Goal: Transaction & Acquisition: Book appointment/travel/reservation

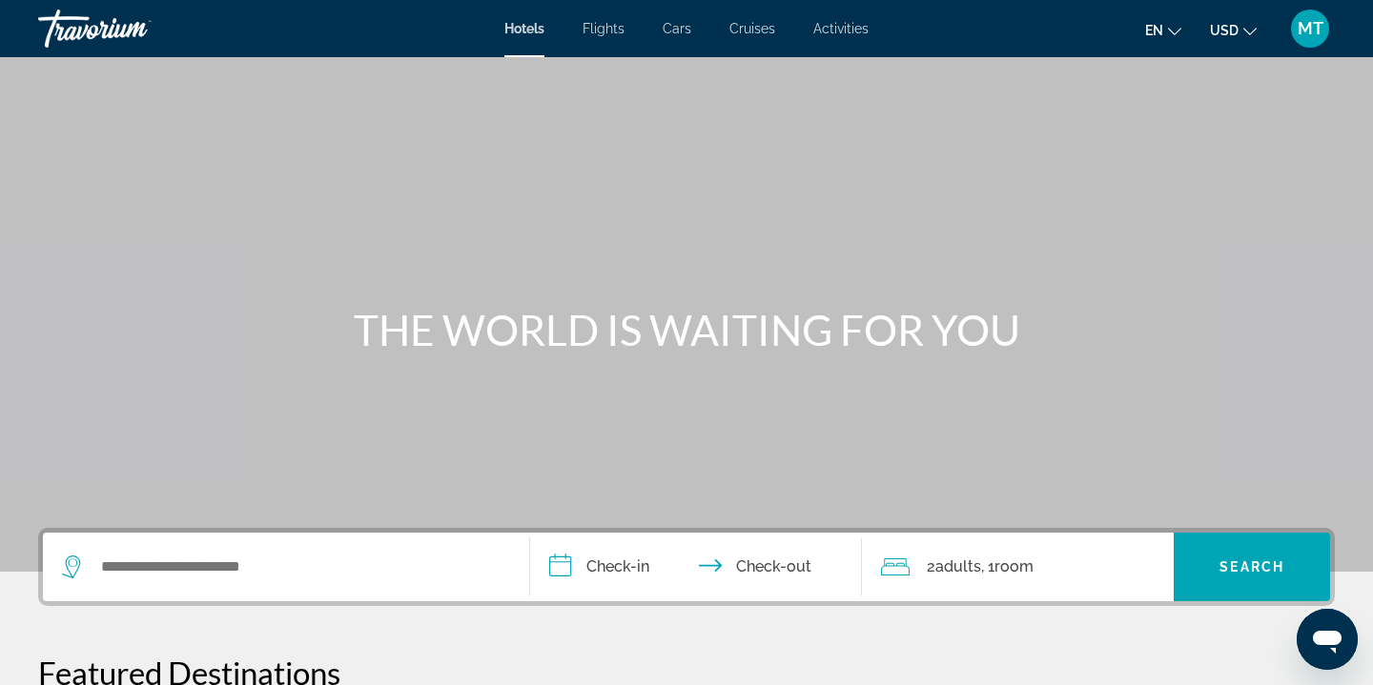
click at [240, 551] on div "Search widget" at bounding box center [286, 567] width 448 height 69
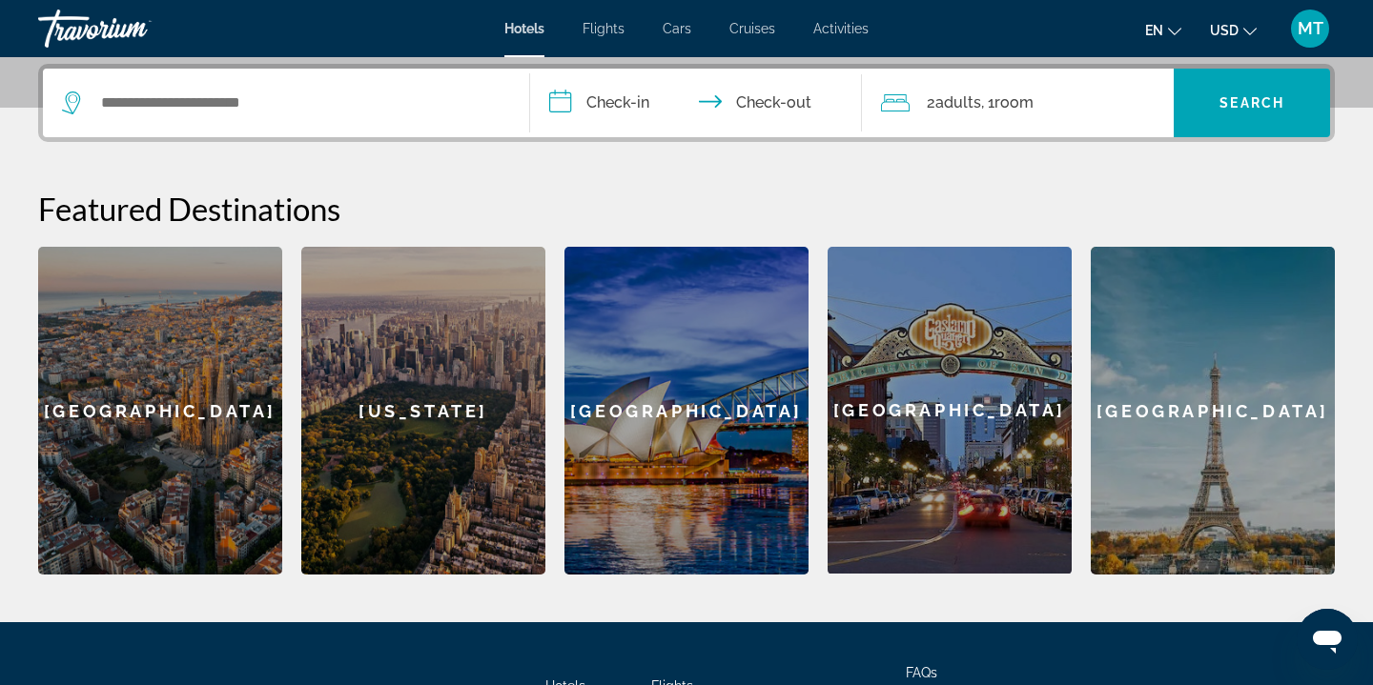
scroll to position [466, 0]
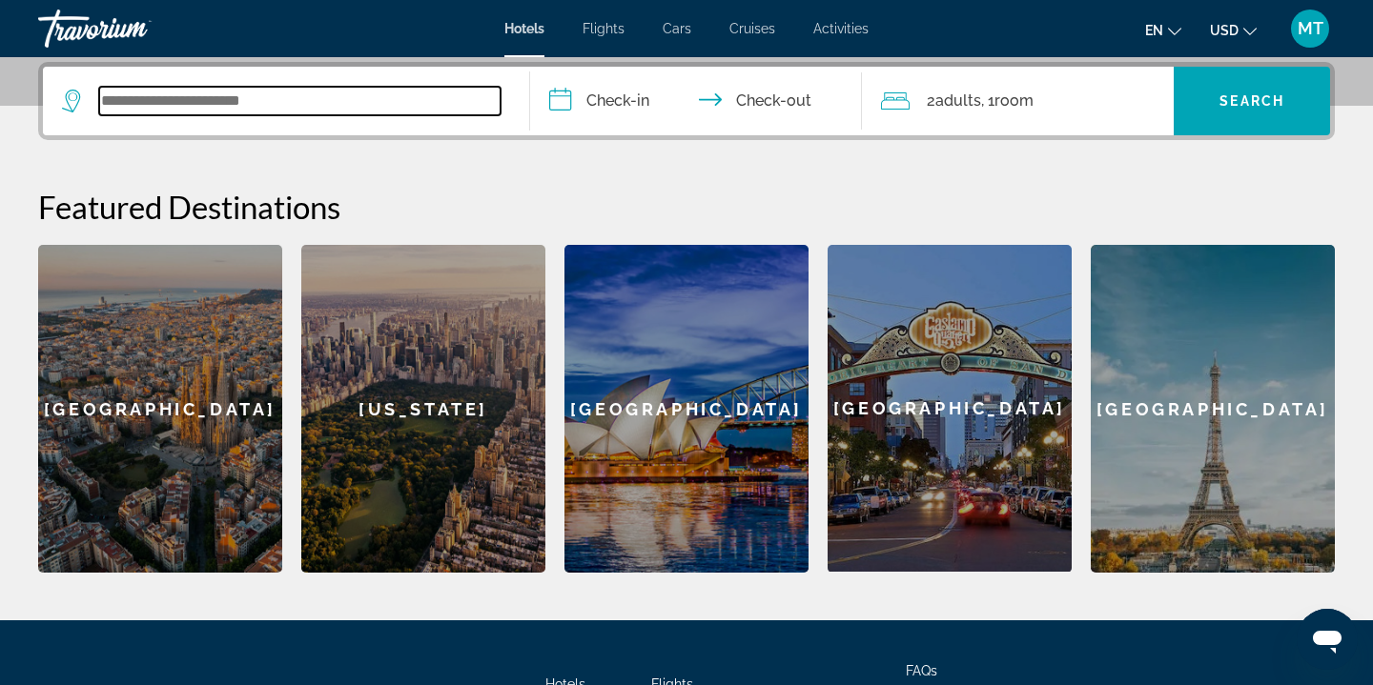
click at [103, 94] on input "Search widget" at bounding box center [299, 101] width 401 height 29
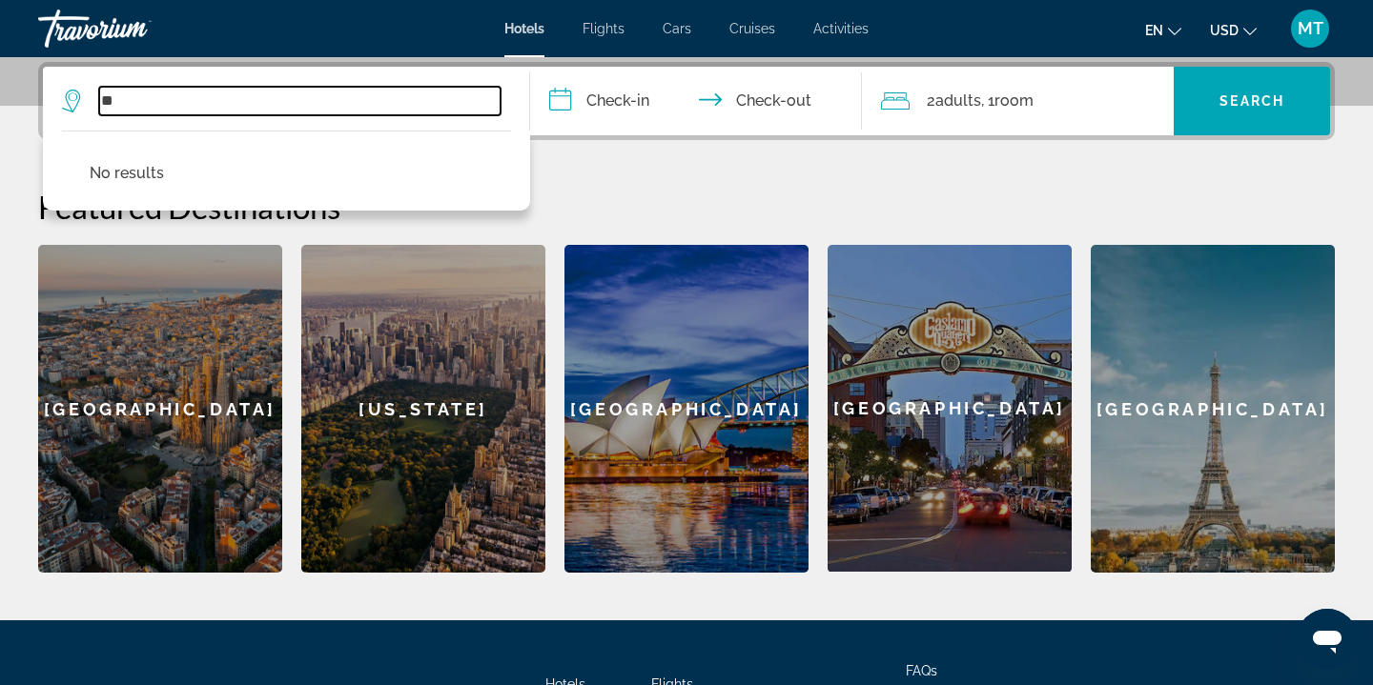
type input "*"
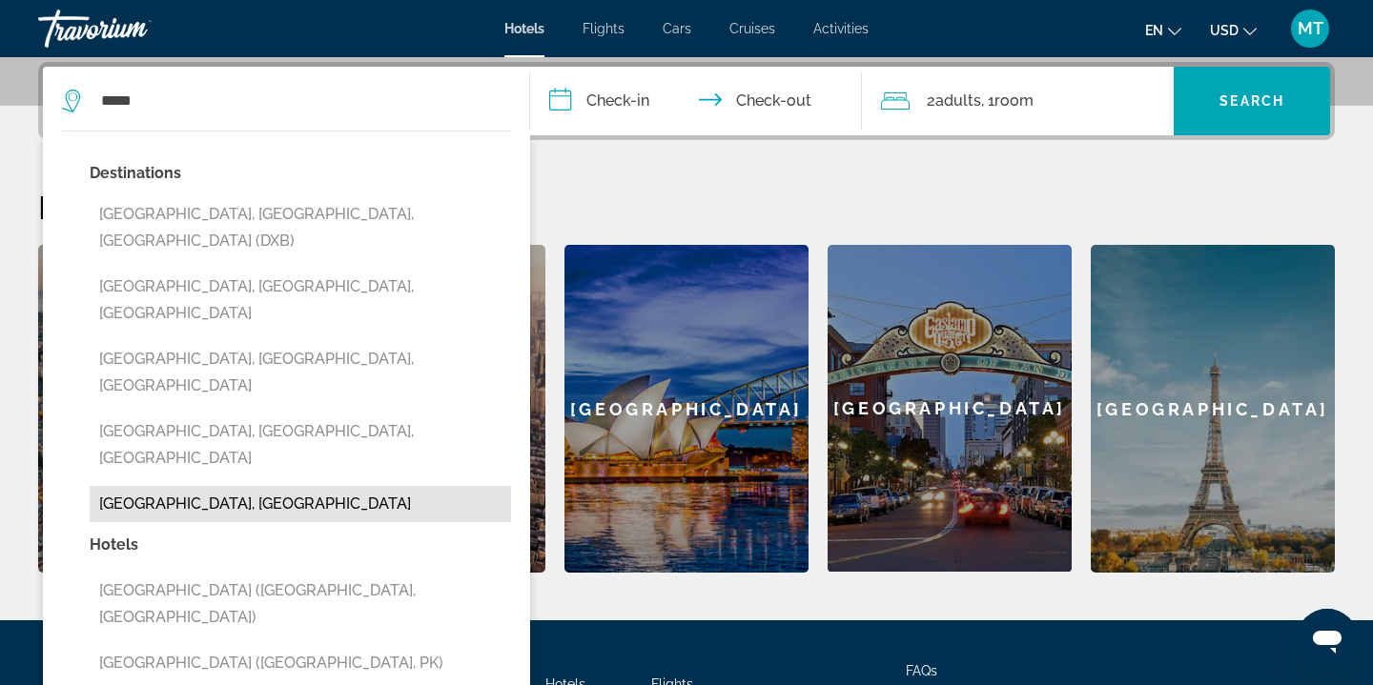
click at [229, 486] on button "[GEOGRAPHIC_DATA], [GEOGRAPHIC_DATA]" at bounding box center [300, 504] width 421 height 36
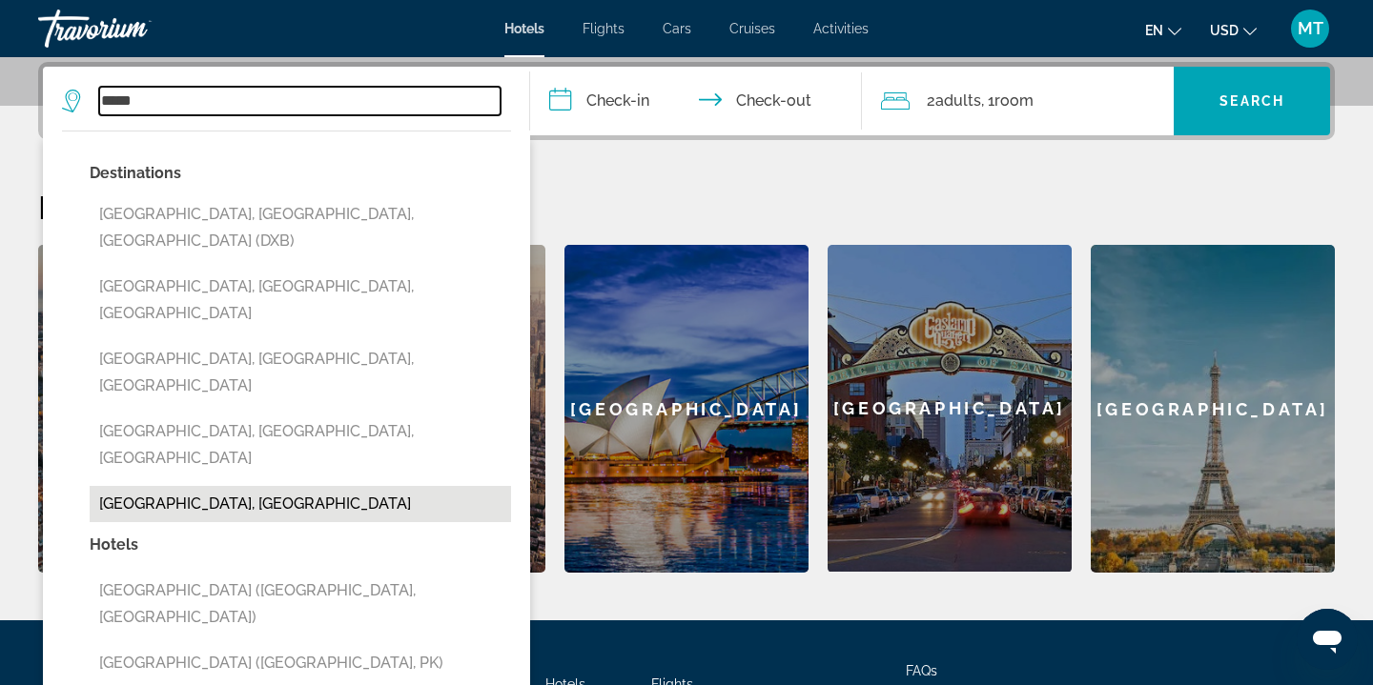
type input "**********"
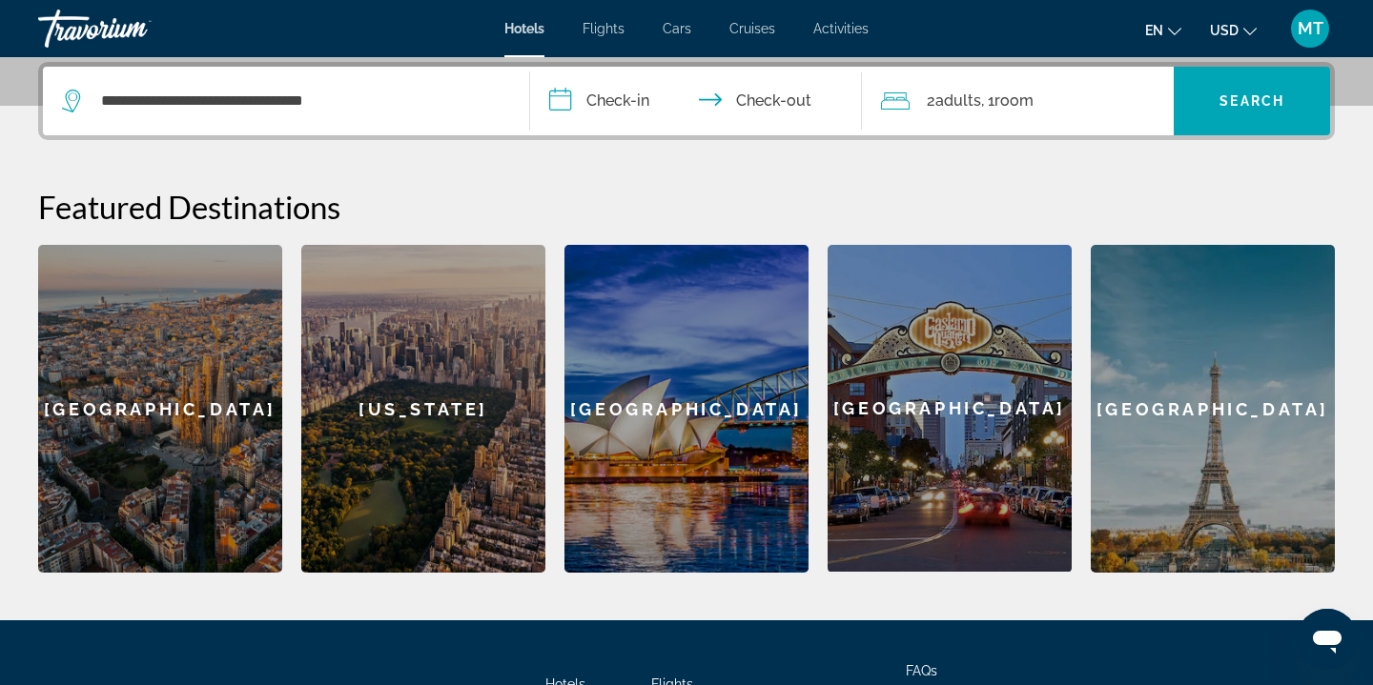
click at [563, 97] on input "**********" at bounding box center [699, 104] width 339 height 74
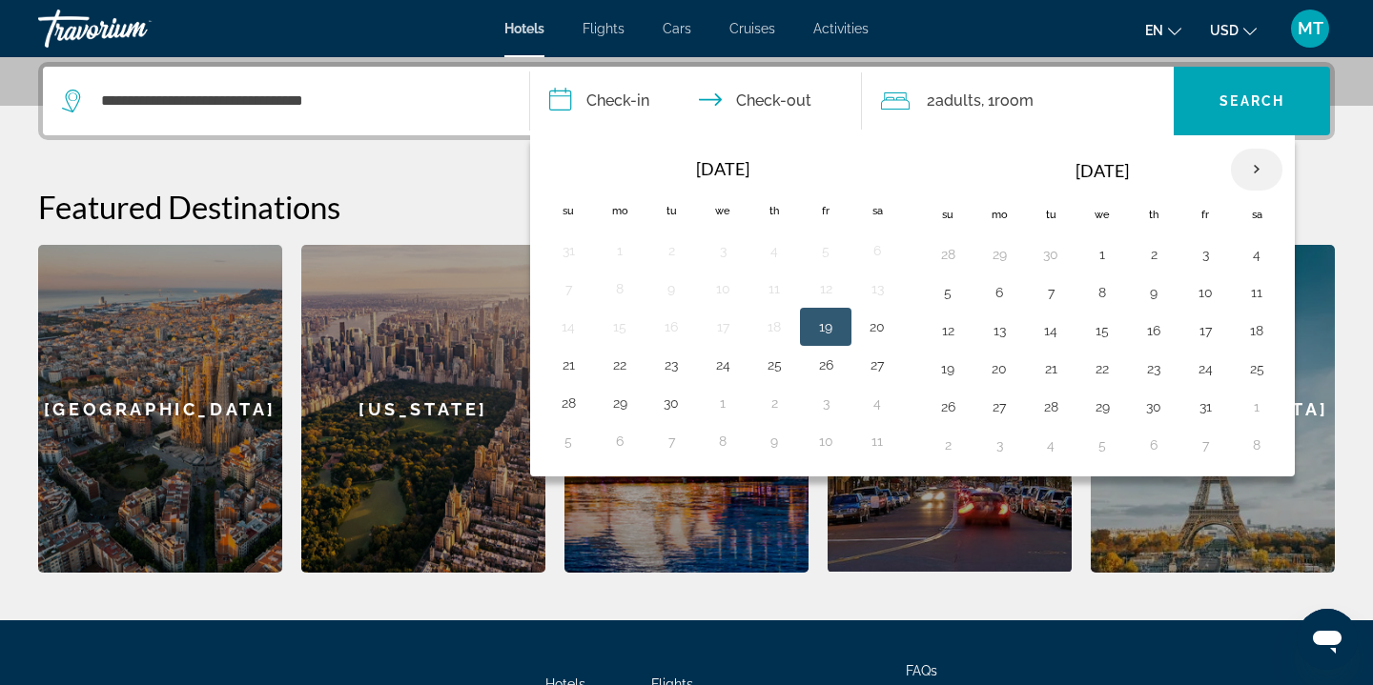
click at [1261, 163] on th "Next month" at bounding box center [1256, 170] width 51 height 42
click at [949, 303] on button "7" at bounding box center [947, 292] width 31 height 27
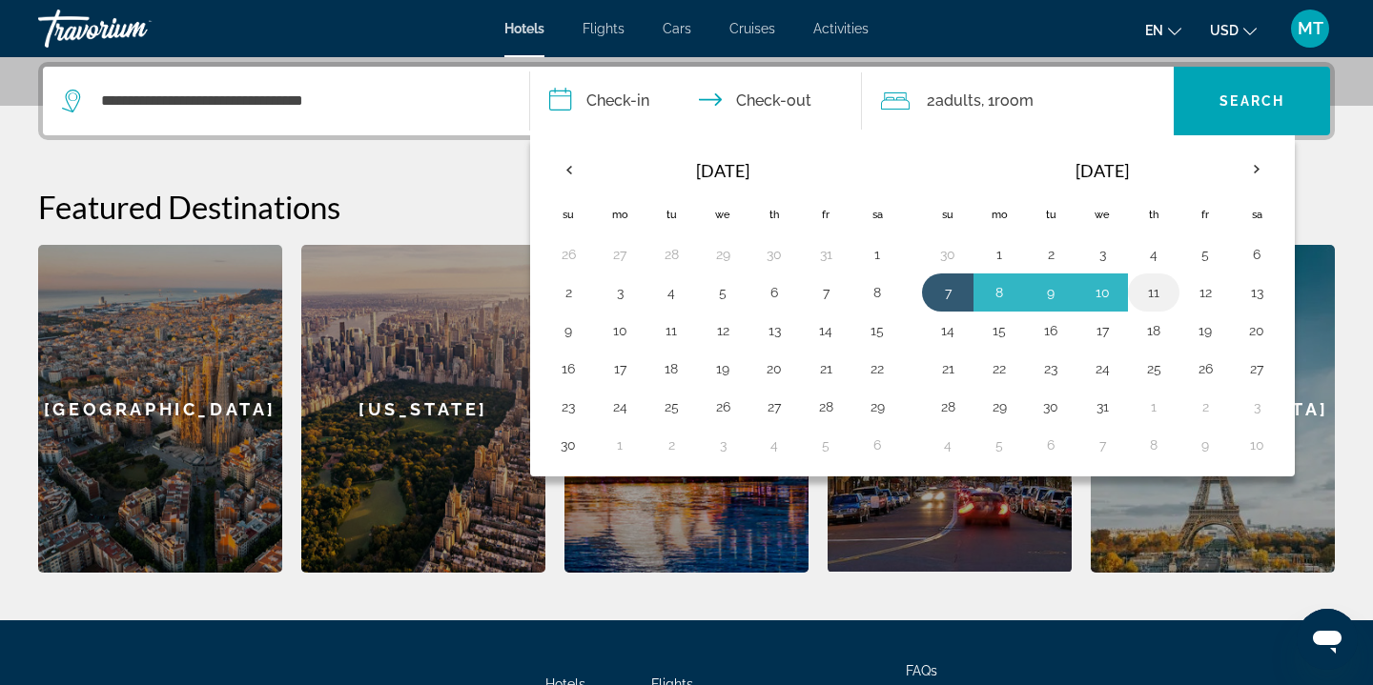
click at [1158, 294] on button "11" at bounding box center [1153, 292] width 31 height 27
type input "**********"
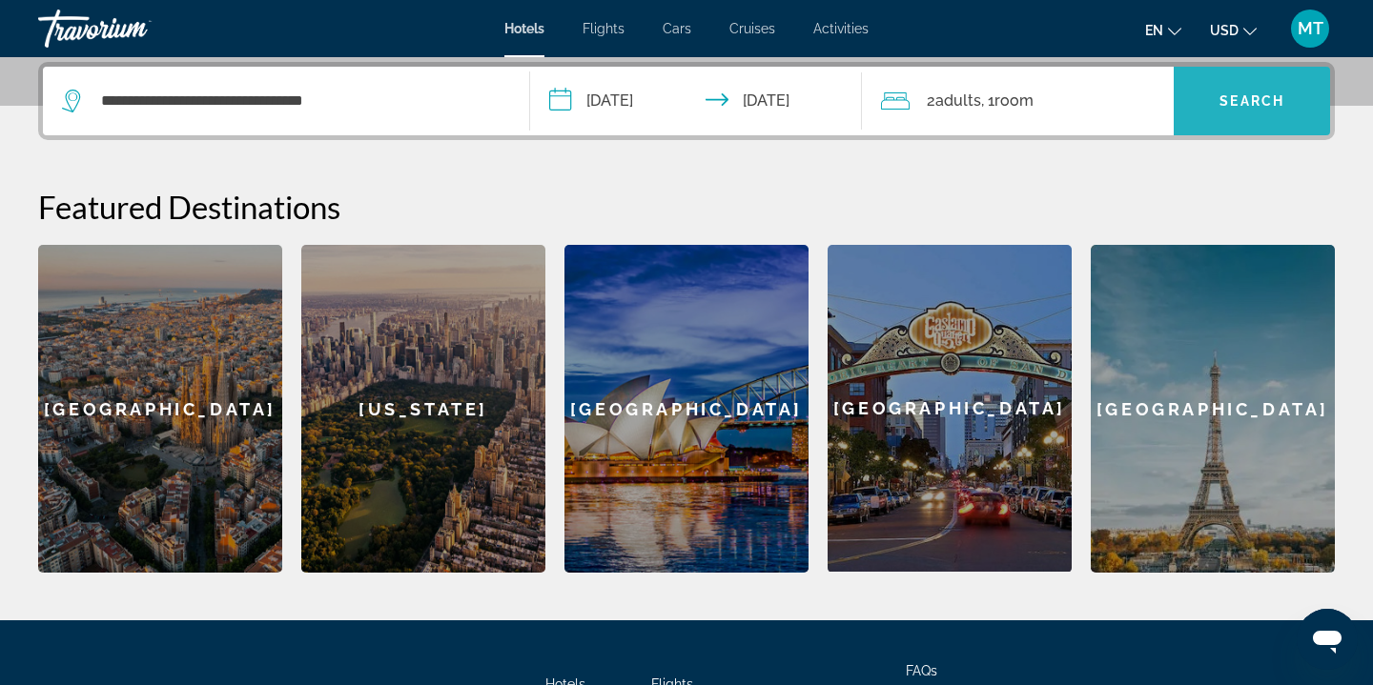
click at [1275, 95] on span "Search" at bounding box center [1251, 100] width 65 height 15
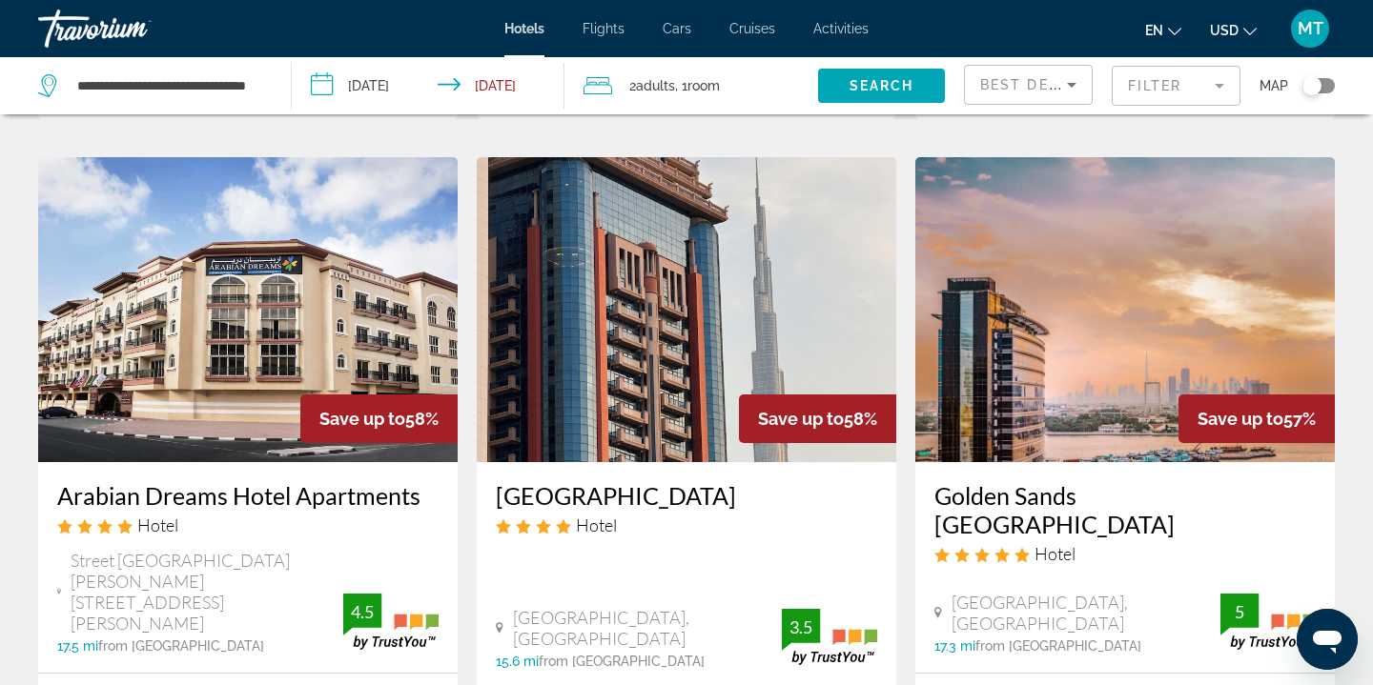
scroll to position [1527, 0]
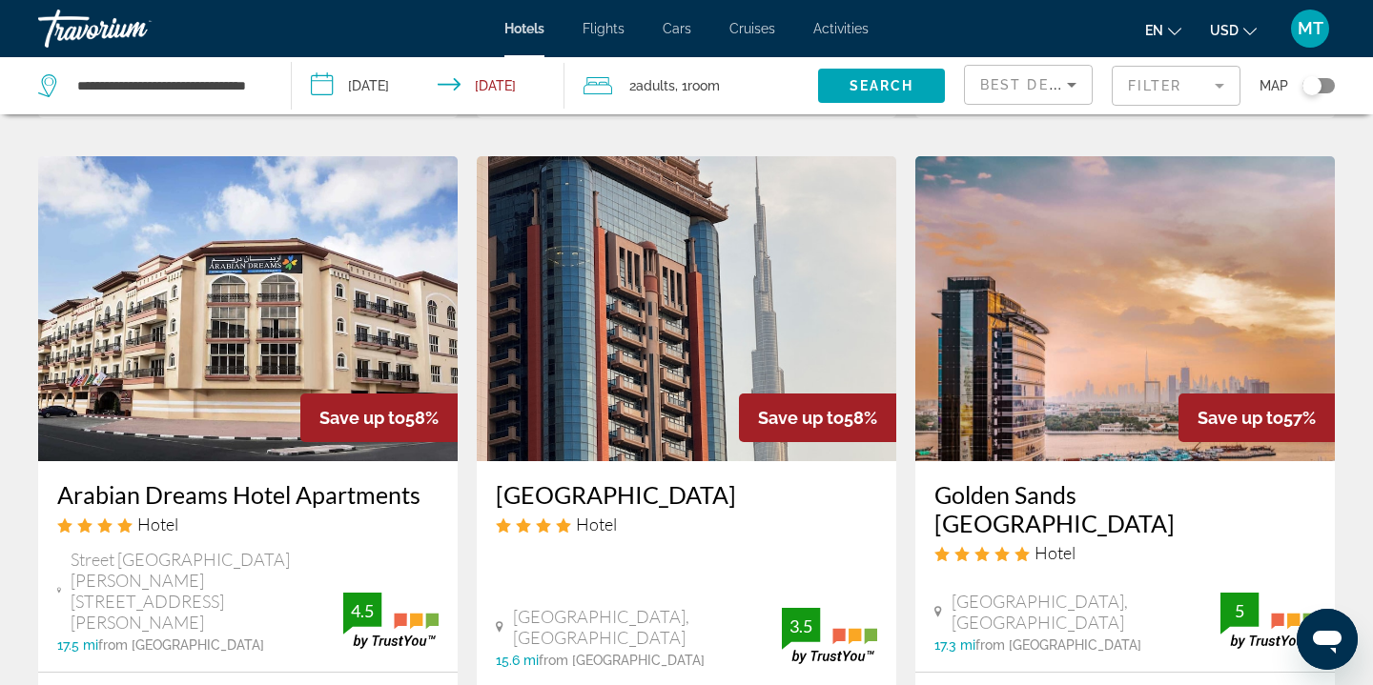
click at [1112, 221] on img "Main content" at bounding box center [1124, 308] width 419 height 305
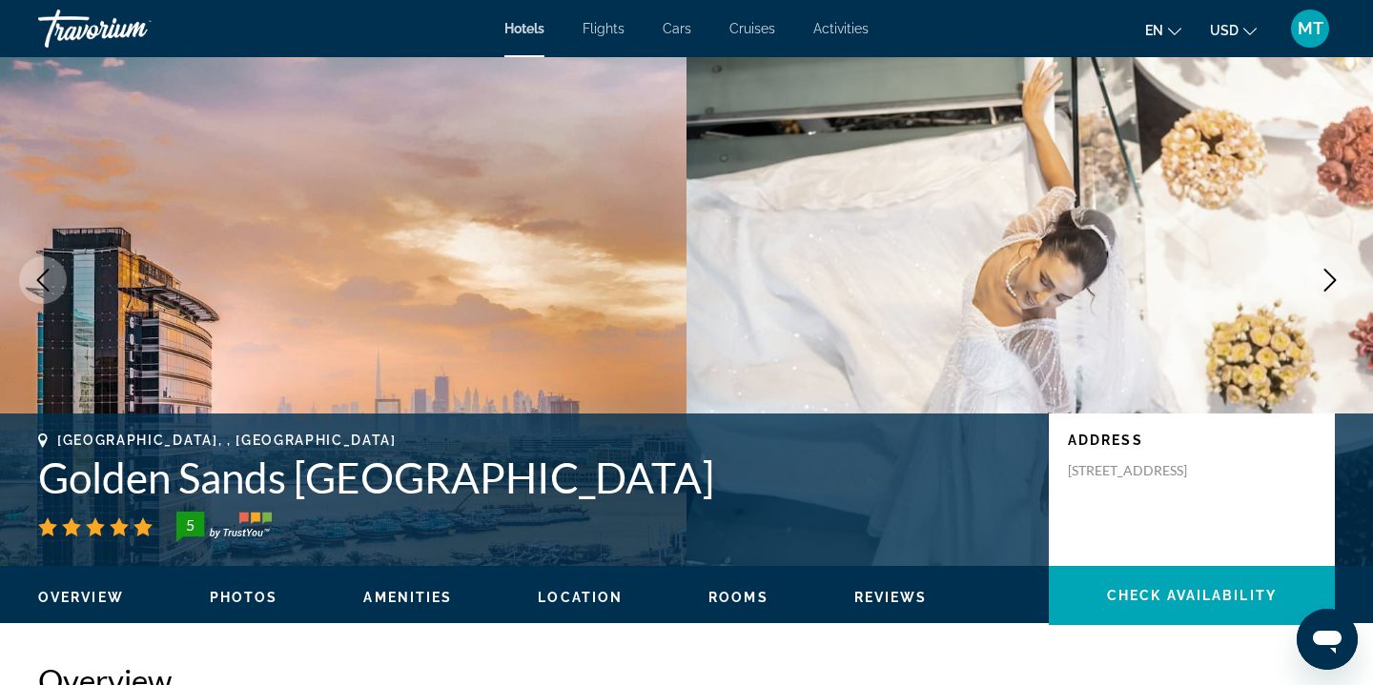
scroll to position [51, 0]
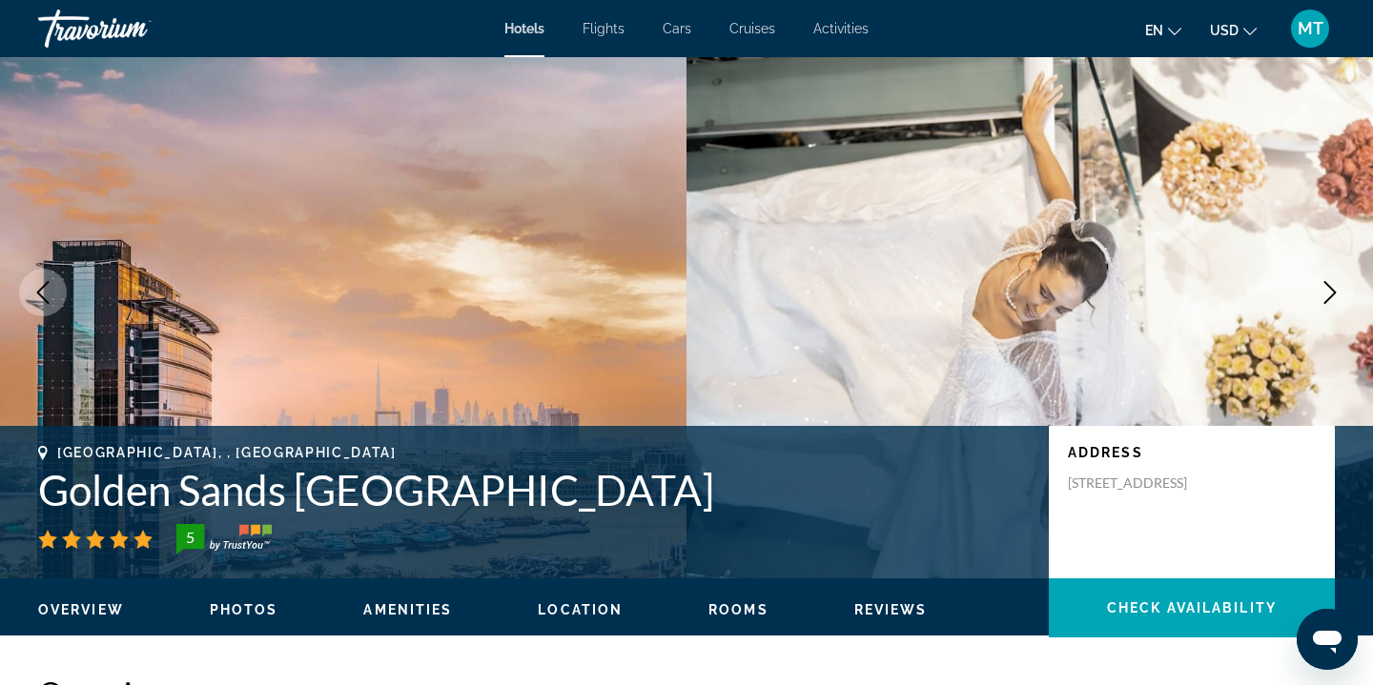
click at [1327, 300] on icon "Next image" at bounding box center [1330, 292] width 12 height 23
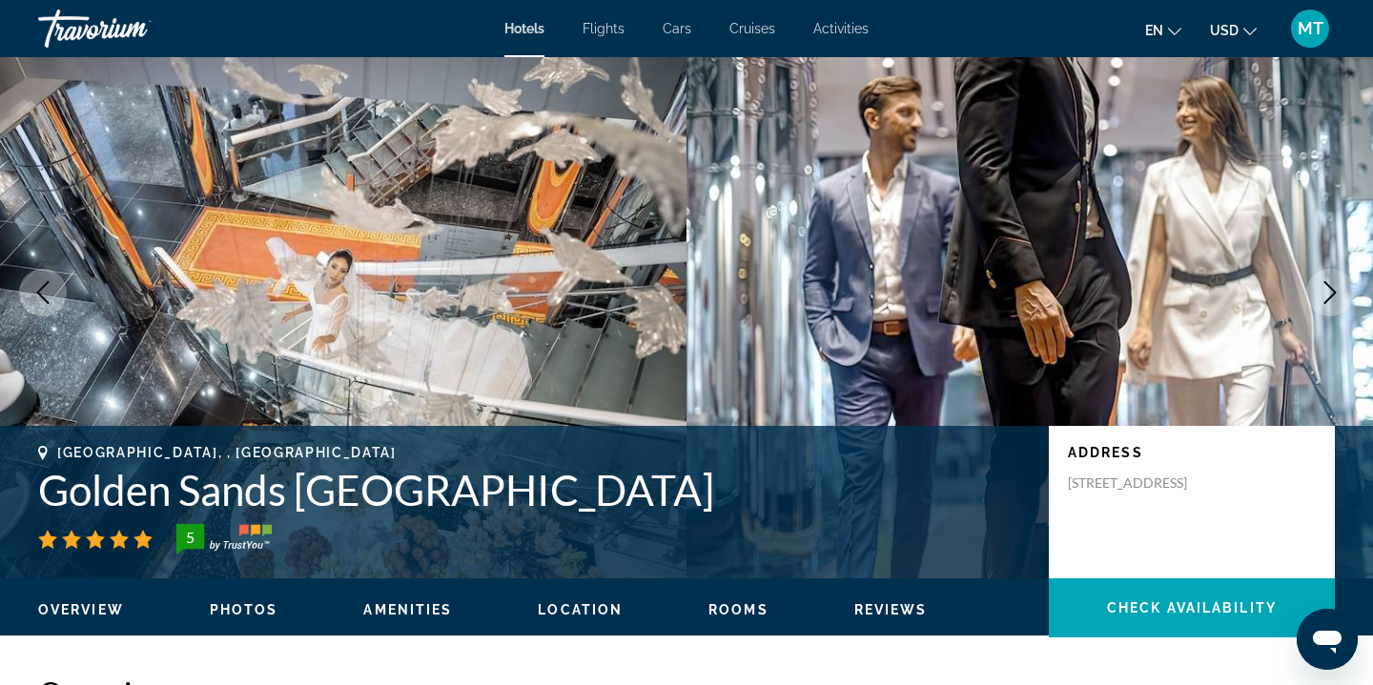
click at [1327, 294] on icon "Next image" at bounding box center [1329, 292] width 23 height 23
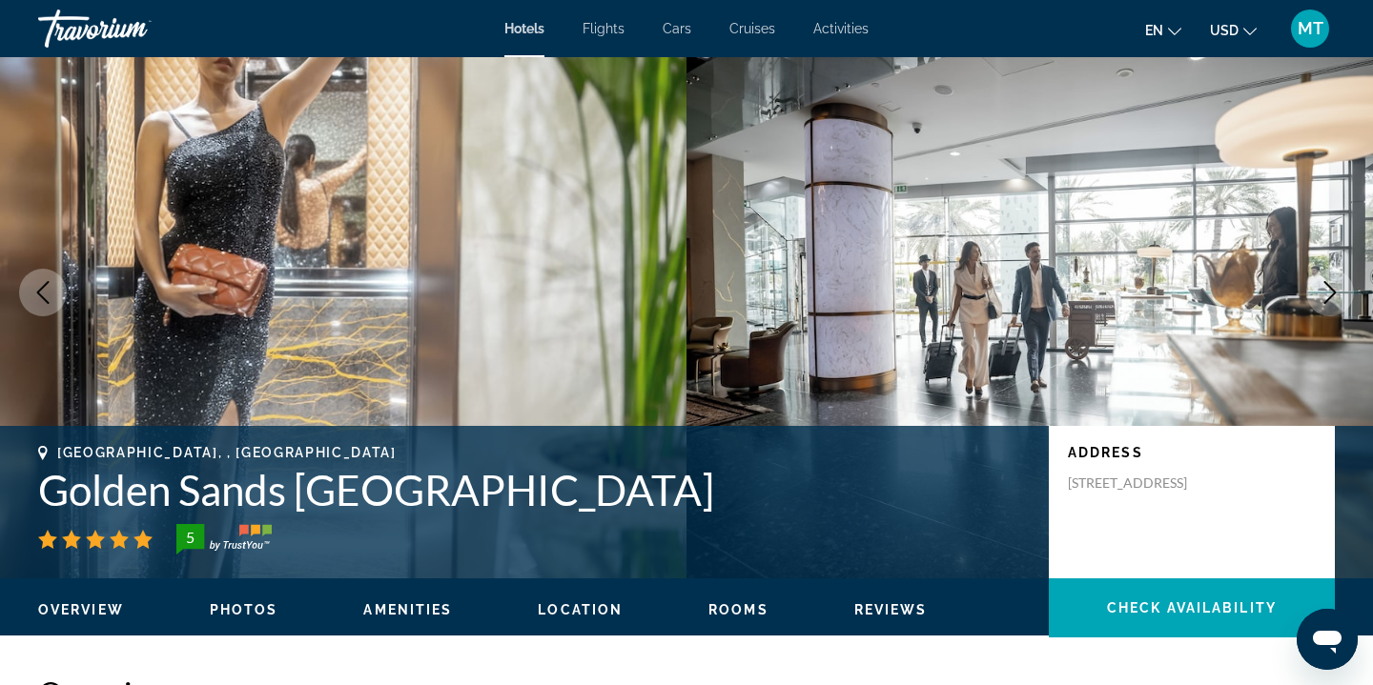
click at [1327, 295] on icon "Next image" at bounding box center [1329, 292] width 23 height 23
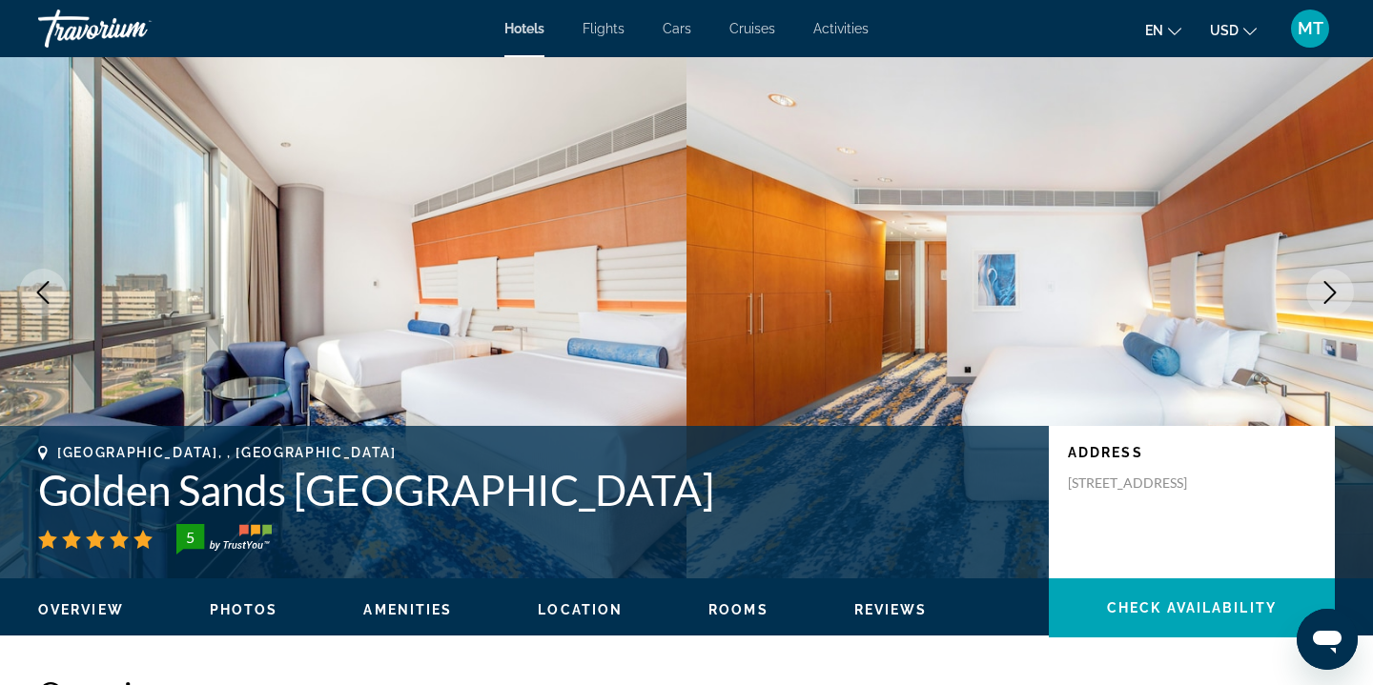
click at [1327, 292] on icon "Next image" at bounding box center [1329, 292] width 23 height 23
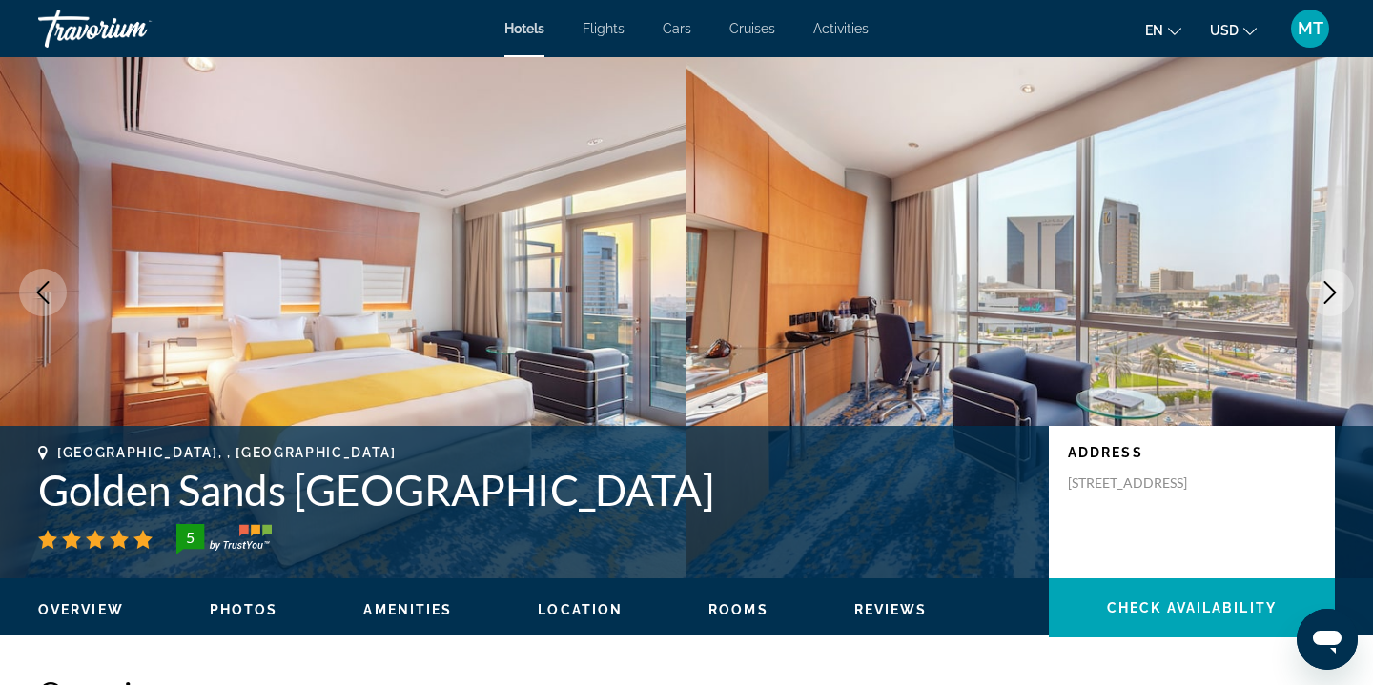
click at [1327, 292] on icon "Next image" at bounding box center [1329, 292] width 23 height 23
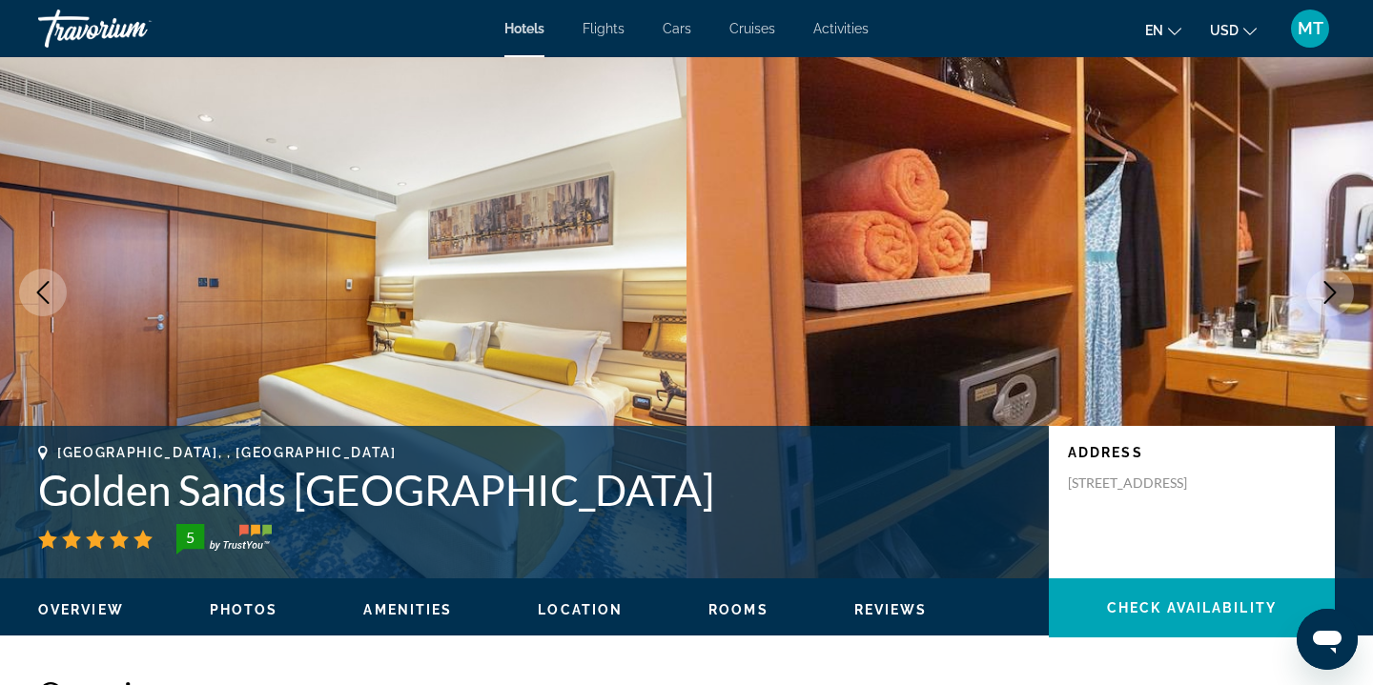
click at [1327, 292] on icon "Next image" at bounding box center [1329, 292] width 23 height 23
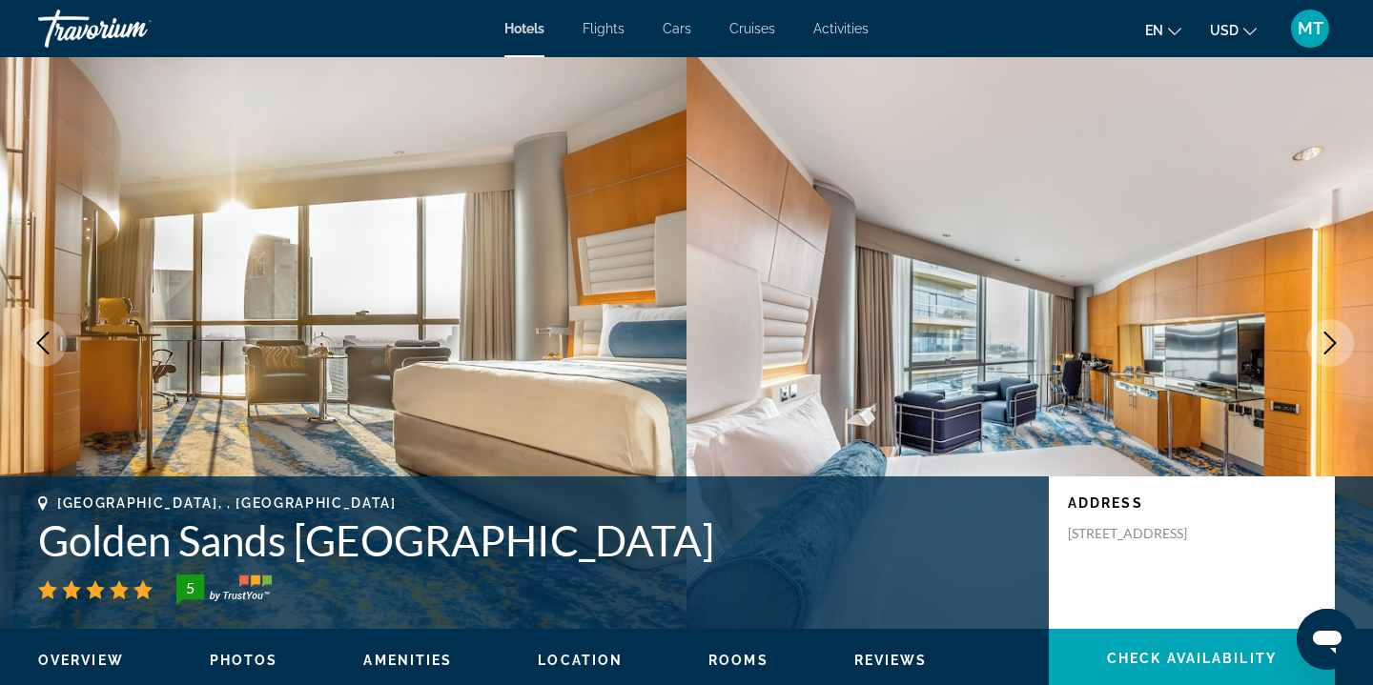
scroll to position [0, 0]
click at [1334, 347] on icon "Next image" at bounding box center [1329, 343] width 23 height 23
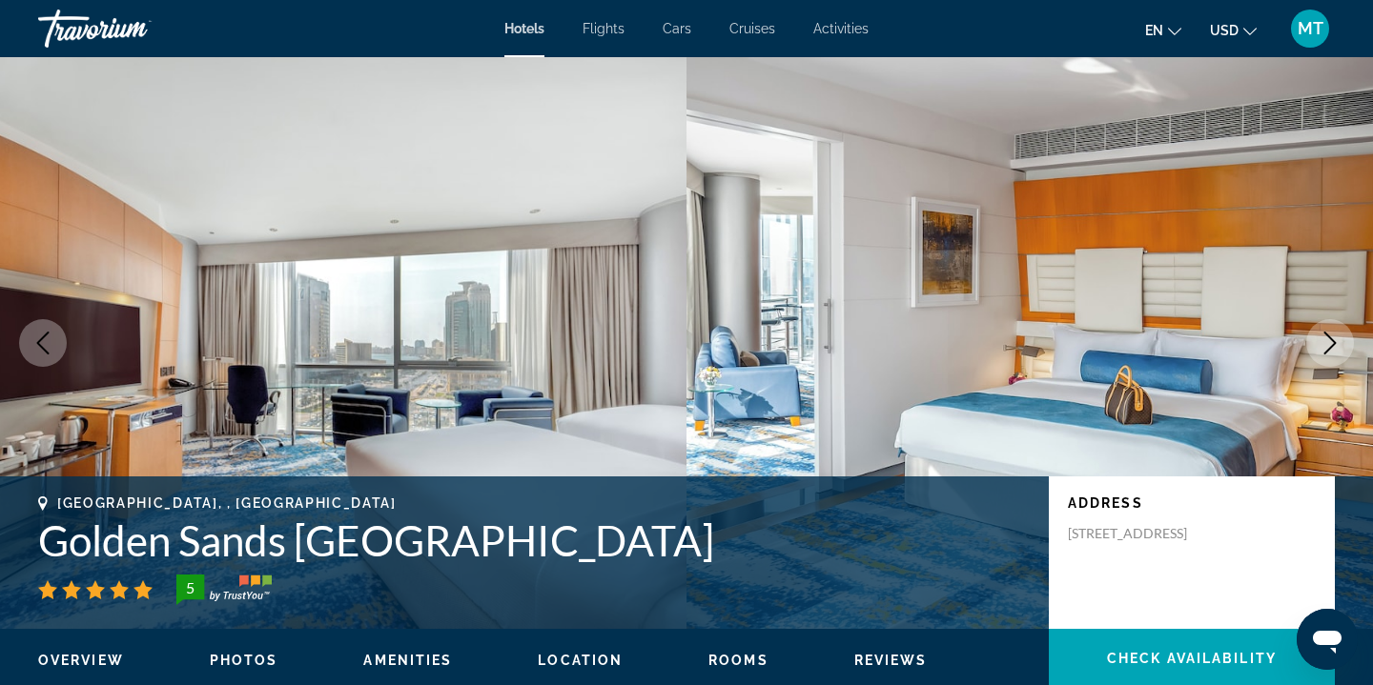
click at [1354, 355] on img "Main content" at bounding box center [1029, 343] width 686 height 572
click at [1332, 346] on icon "Next image" at bounding box center [1330, 343] width 12 height 23
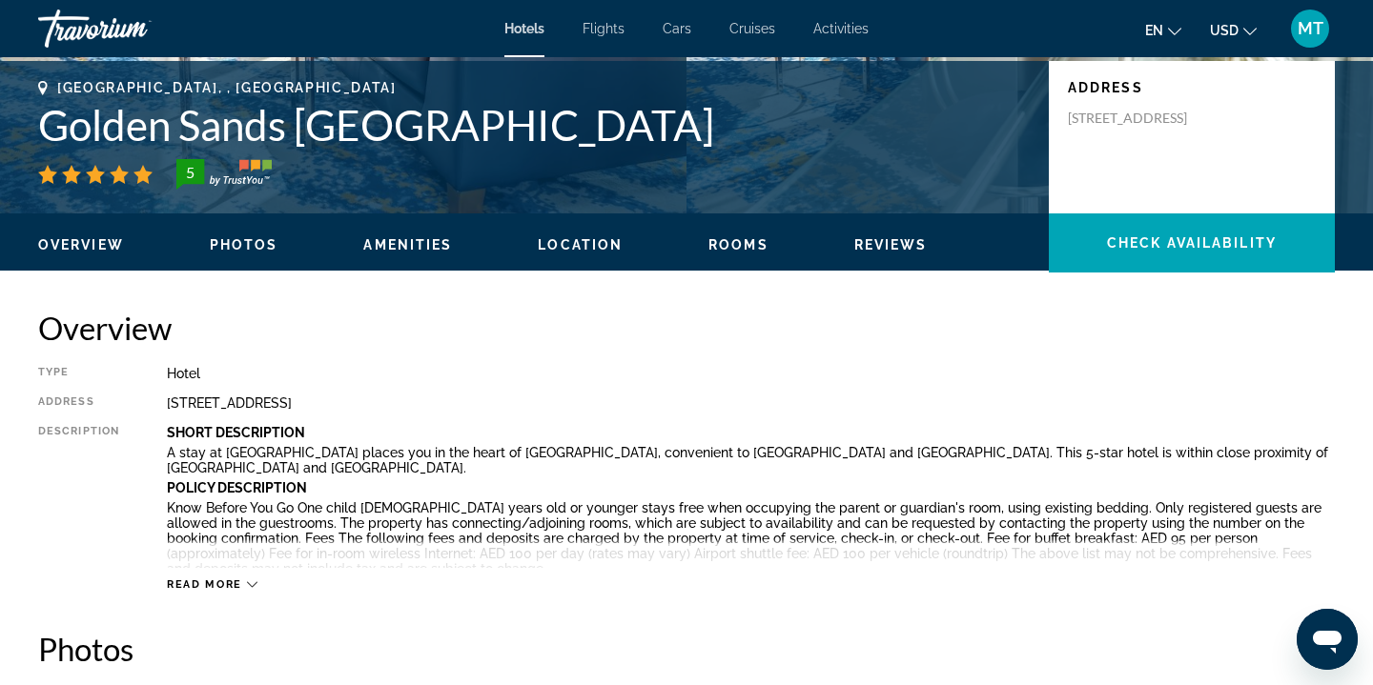
scroll to position [418, 0]
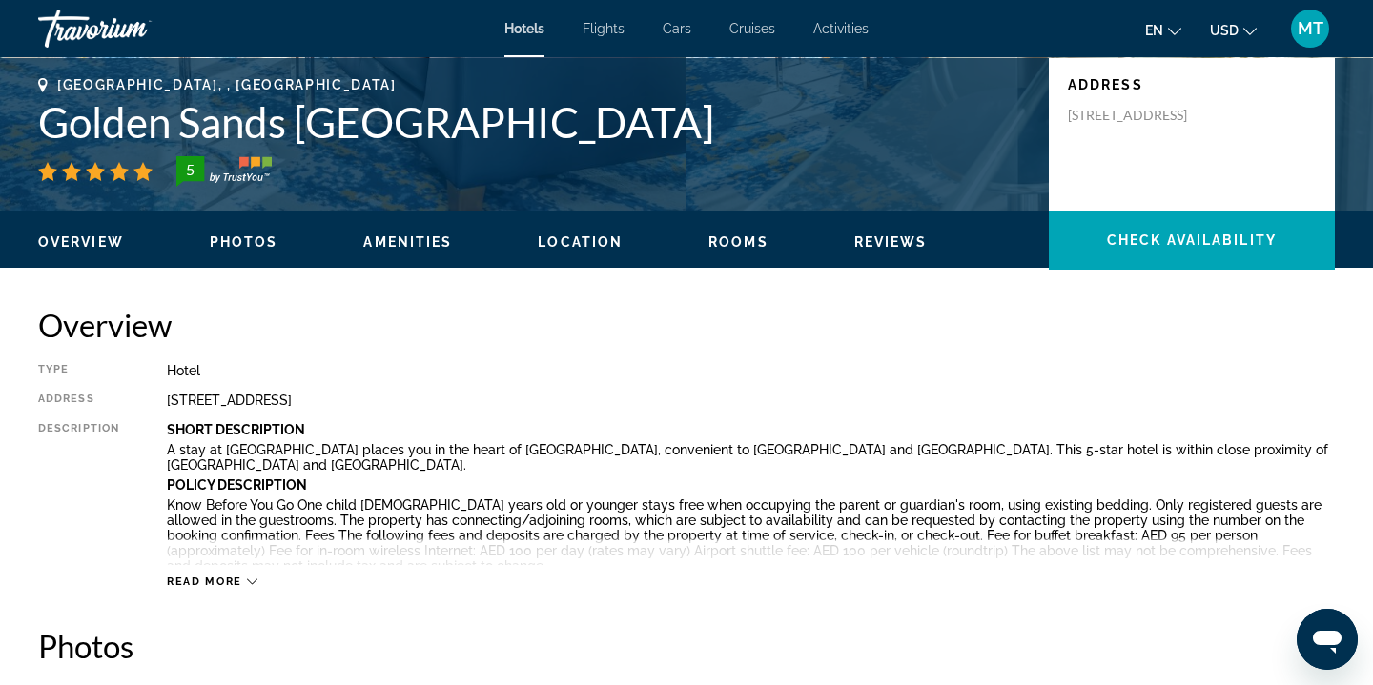
click at [248, 575] on button "Read more" at bounding box center [212, 582] width 91 height 14
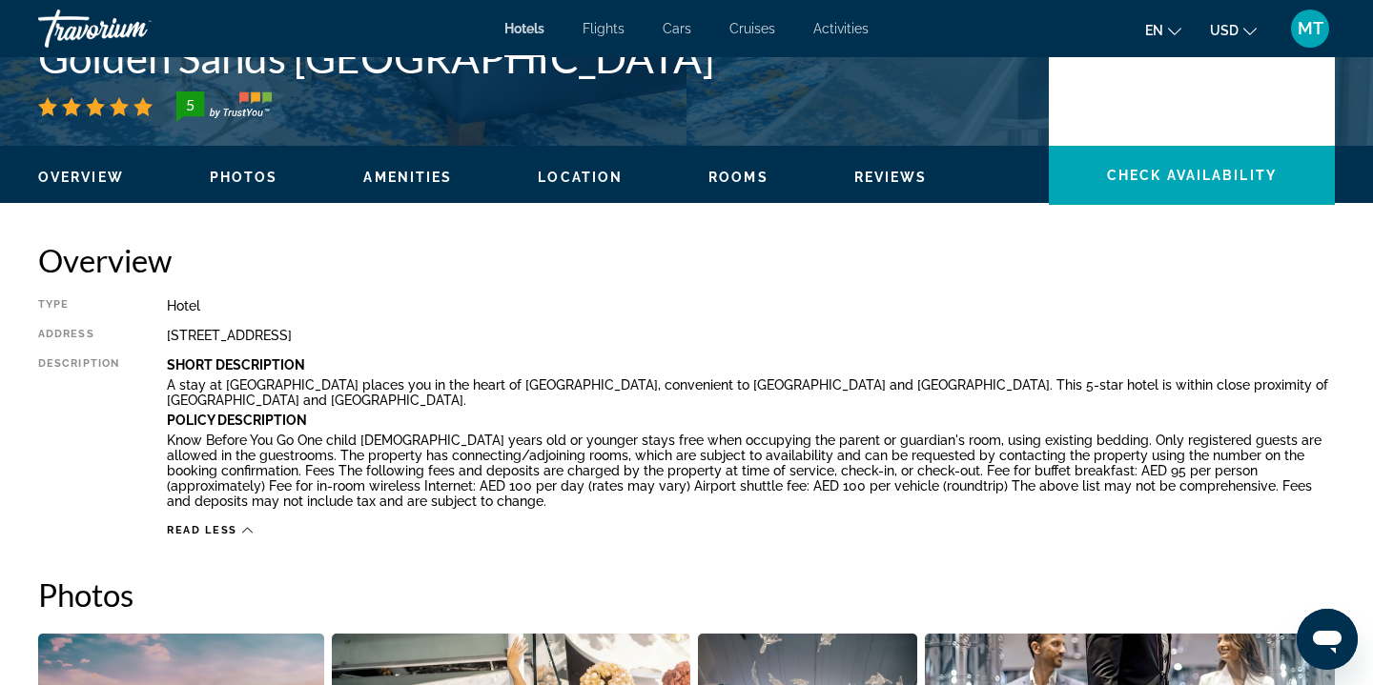
scroll to position [493, 0]
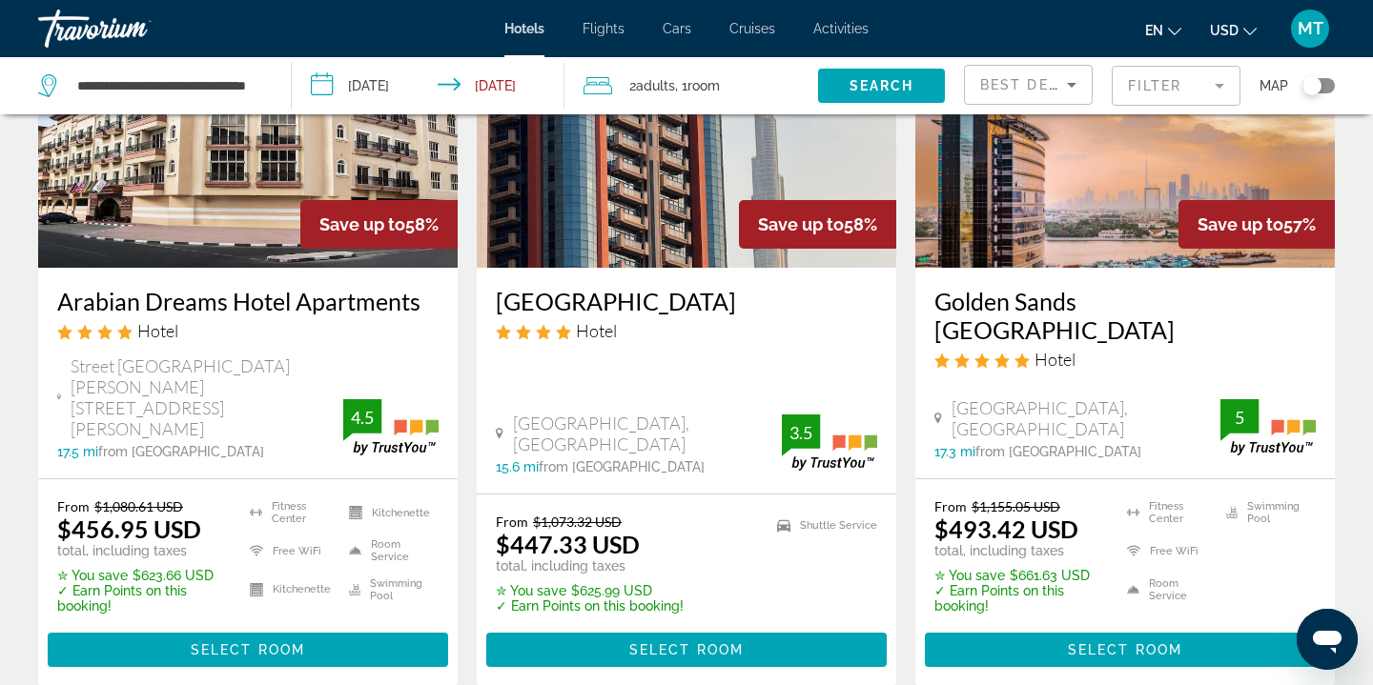
scroll to position [1722, 0]
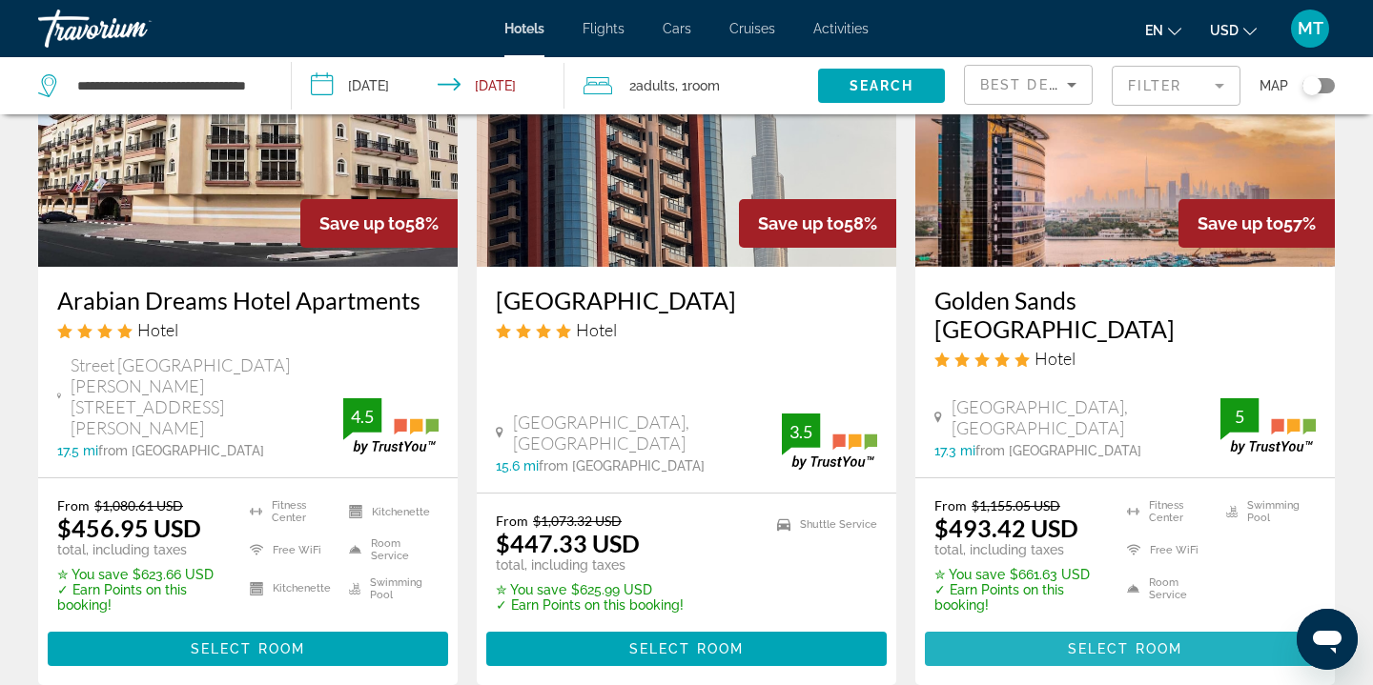
click at [1159, 642] on span "Select Room" at bounding box center [1125, 649] width 114 height 15
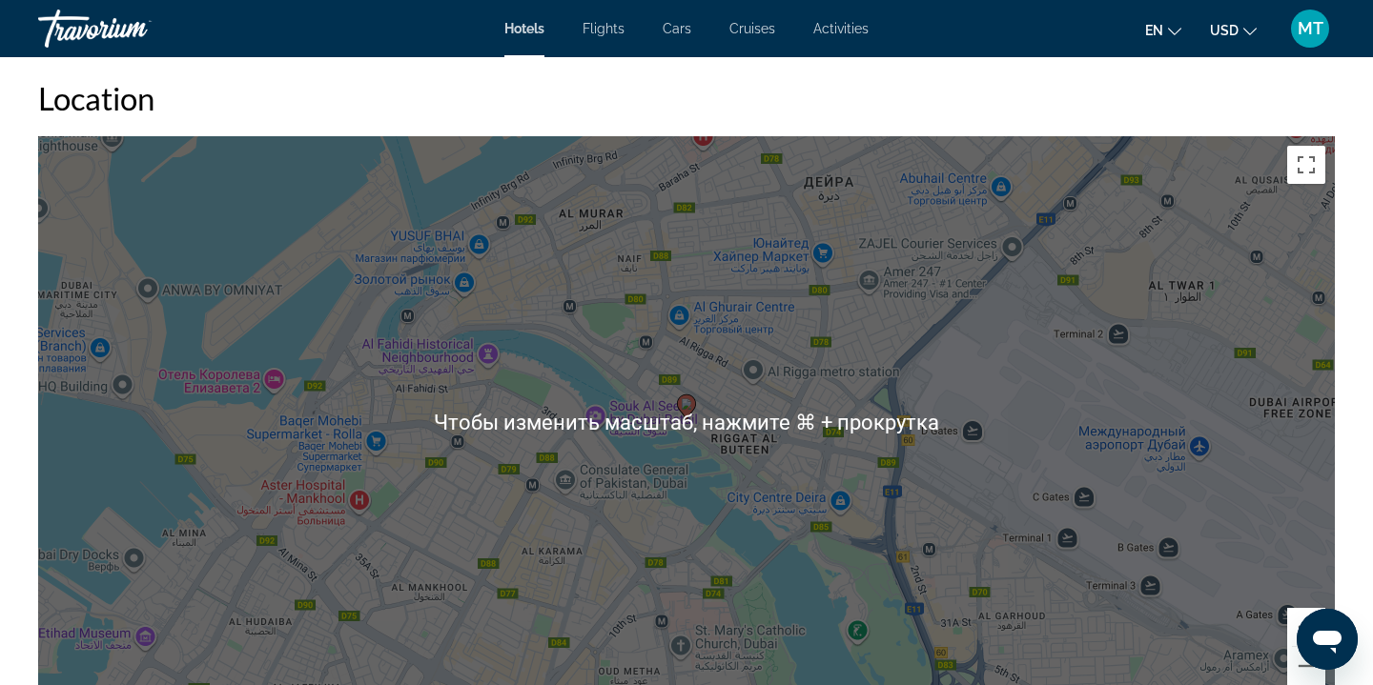
scroll to position [1792, 0]
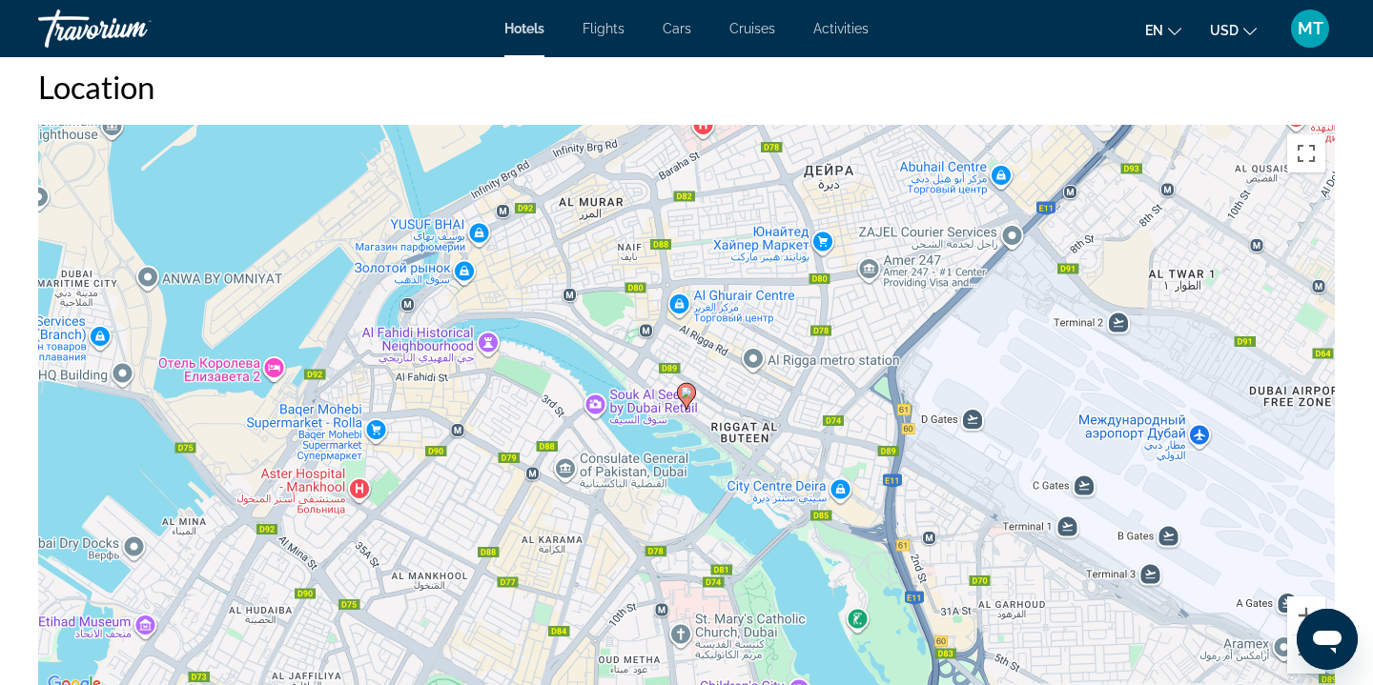
click at [737, 421] on div "Чтобы активировать перетаскивание с помощью клавиатуры, нажмите Alt + Ввод. Пос…" at bounding box center [686, 411] width 1296 height 572
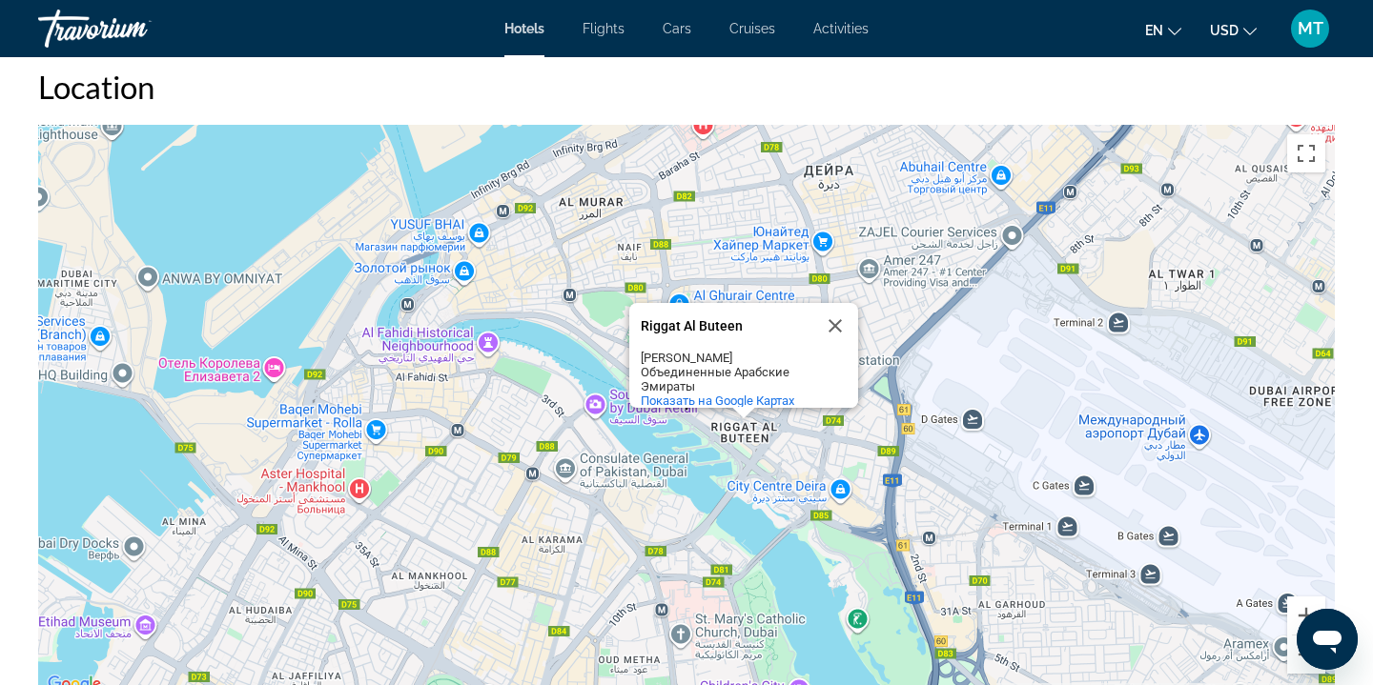
click at [622, 411] on div "Чтобы активировать перетаскивание с помощью клавиатуры, нажмите Alt + Ввод. Пос…" at bounding box center [686, 411] width 1296 height 572
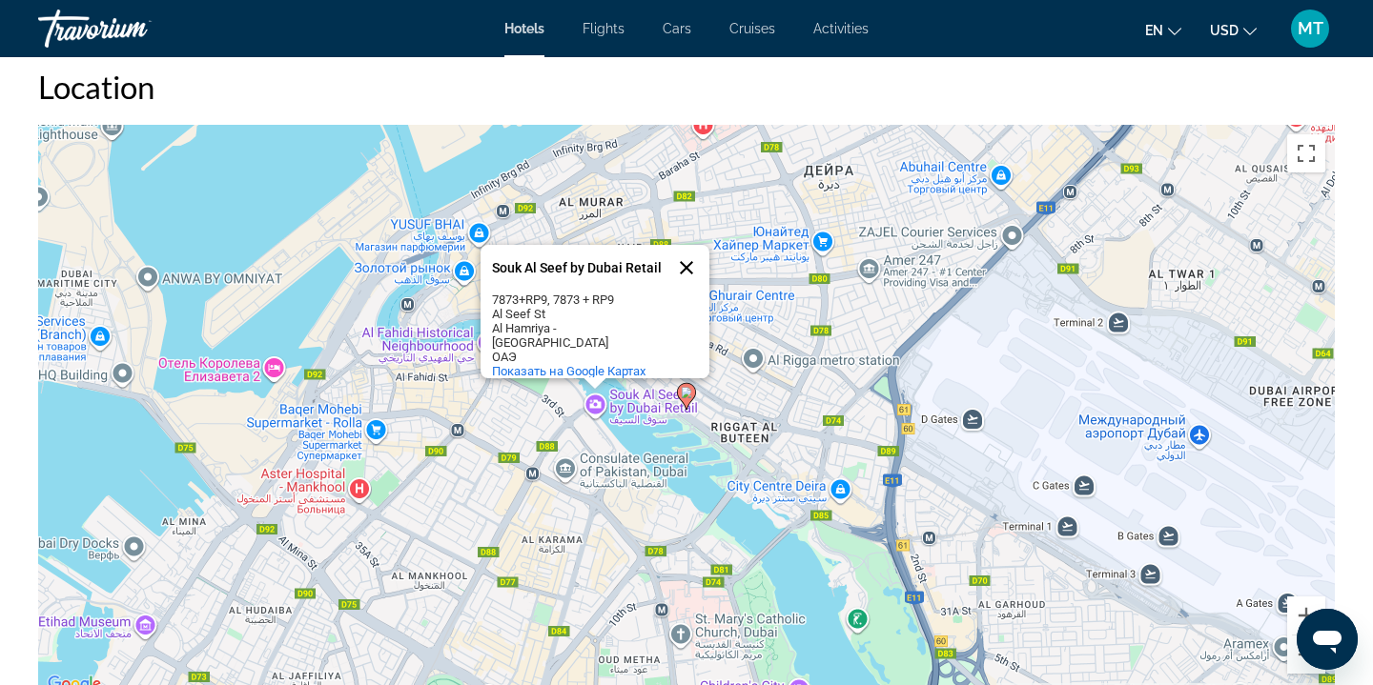
click at [691, 270] on button "Закрыть" at bounding box center [686, 268] width 46 height 46
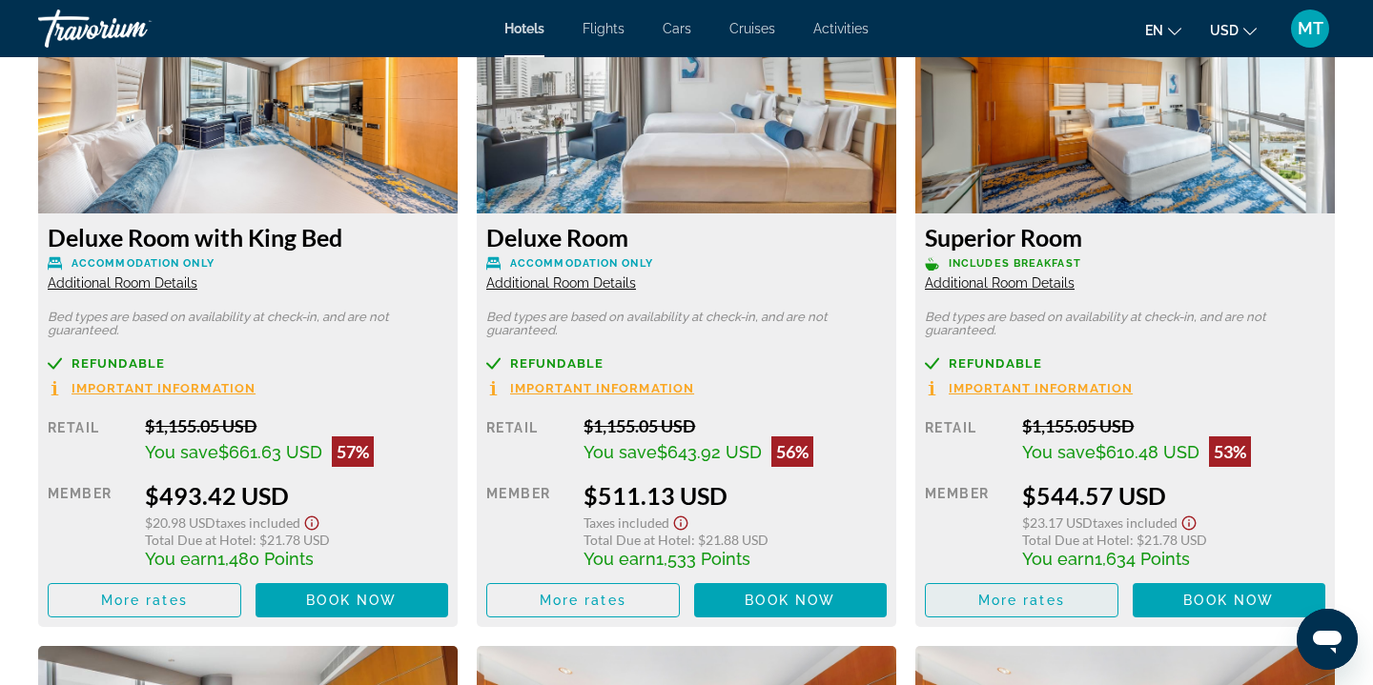
scroll to position [2710, 0]
